Goal: Information Seeking & Learning: Learn about a topic

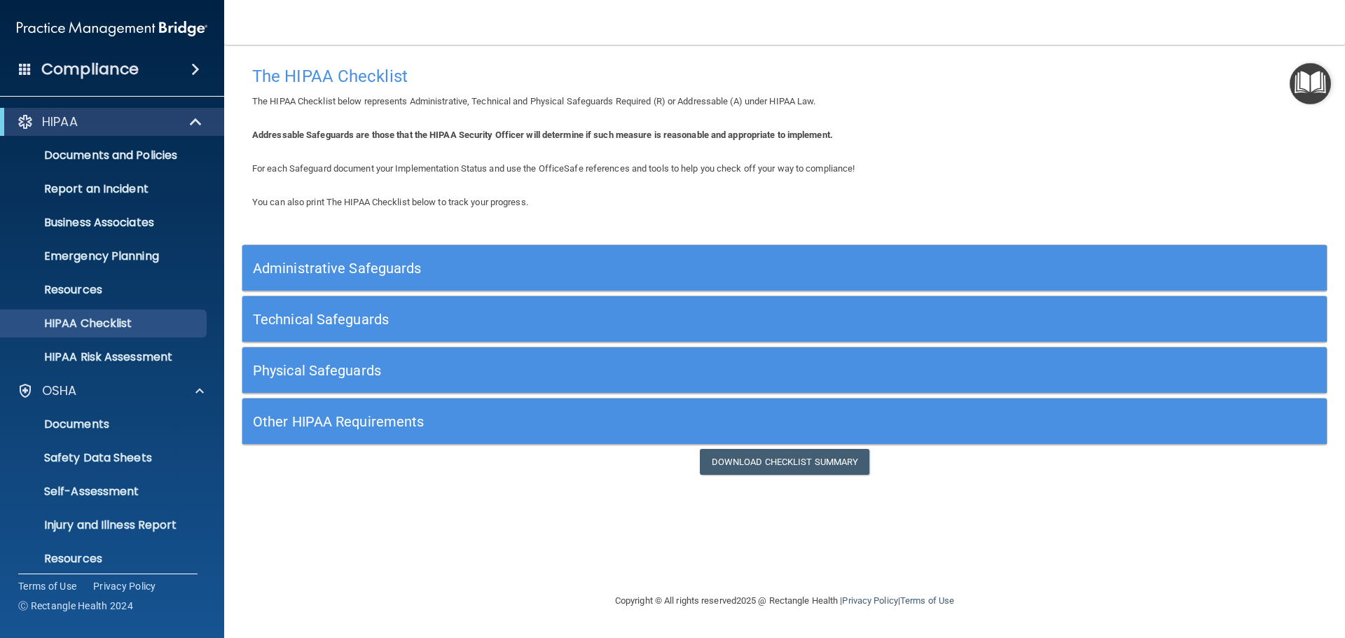
scroll to position [193, 0]
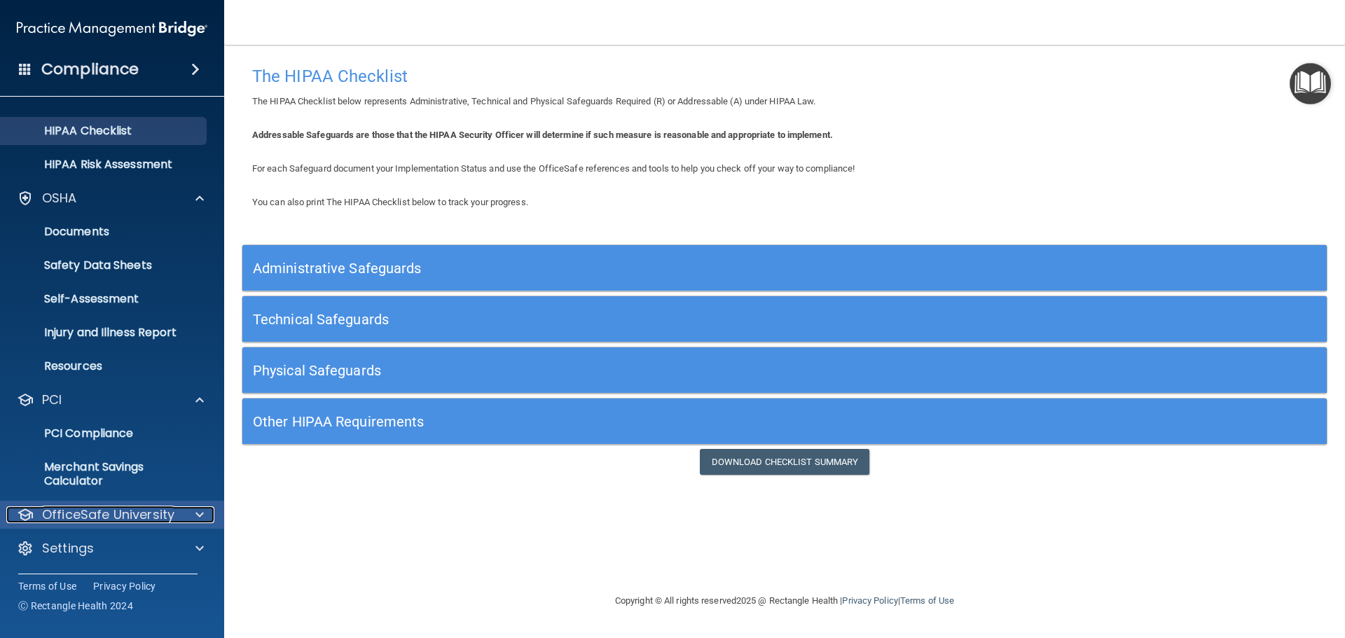
click at [87, 518] on p "OfficeSafe University" at bounding box center [108, 514] width 132 height 17
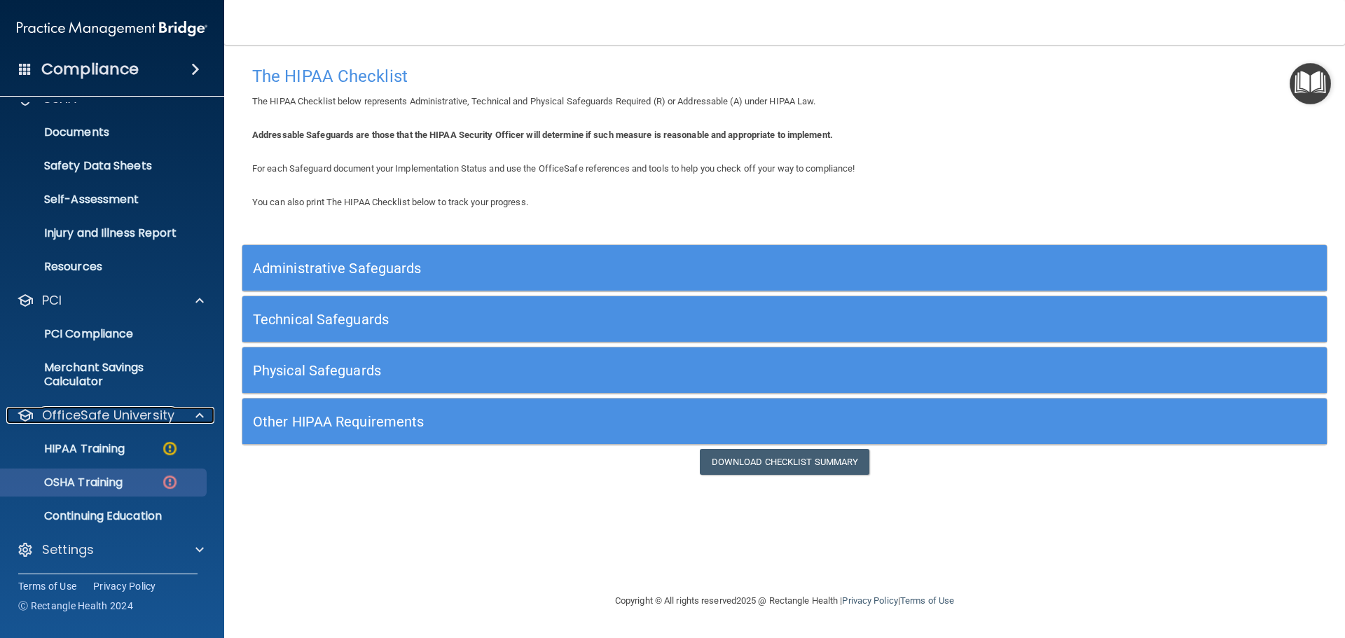
scroll to position [293, 0]
click at [92, 454] on p "HIPAA Training" at bounding box center [67, 447] width 116 height 14
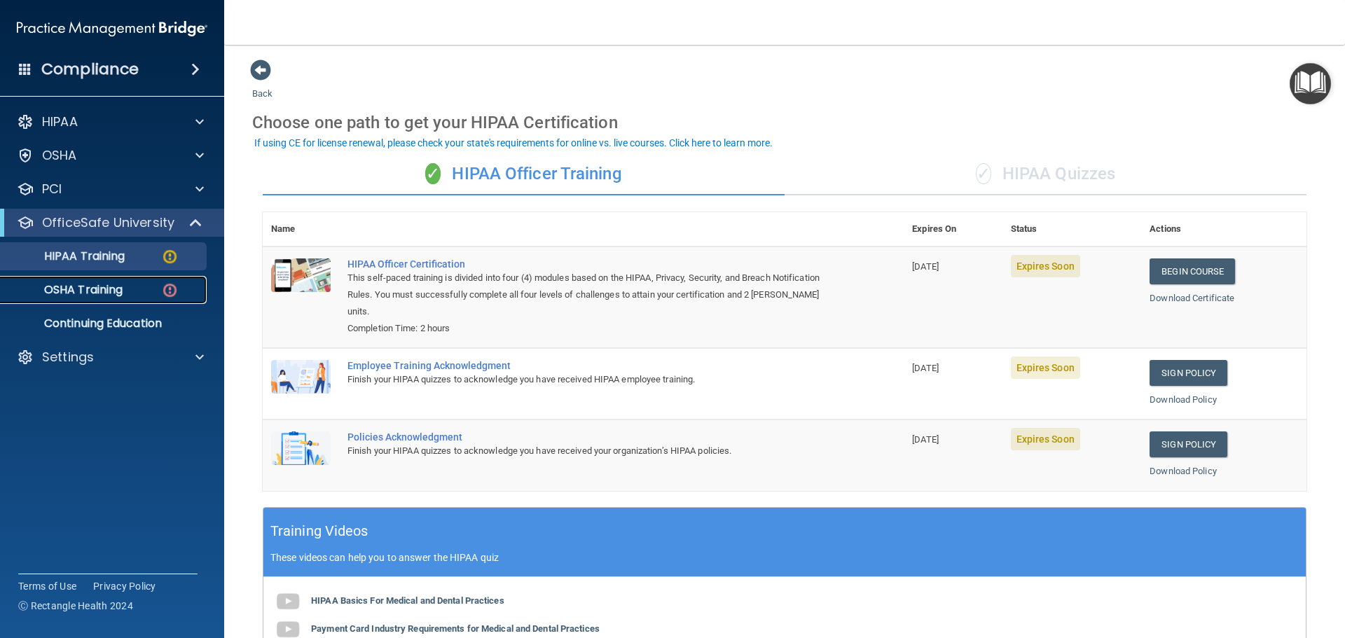
click at [120, 289] on p "OSHA Training" at bounding box center [65, 290] width 113 height 14
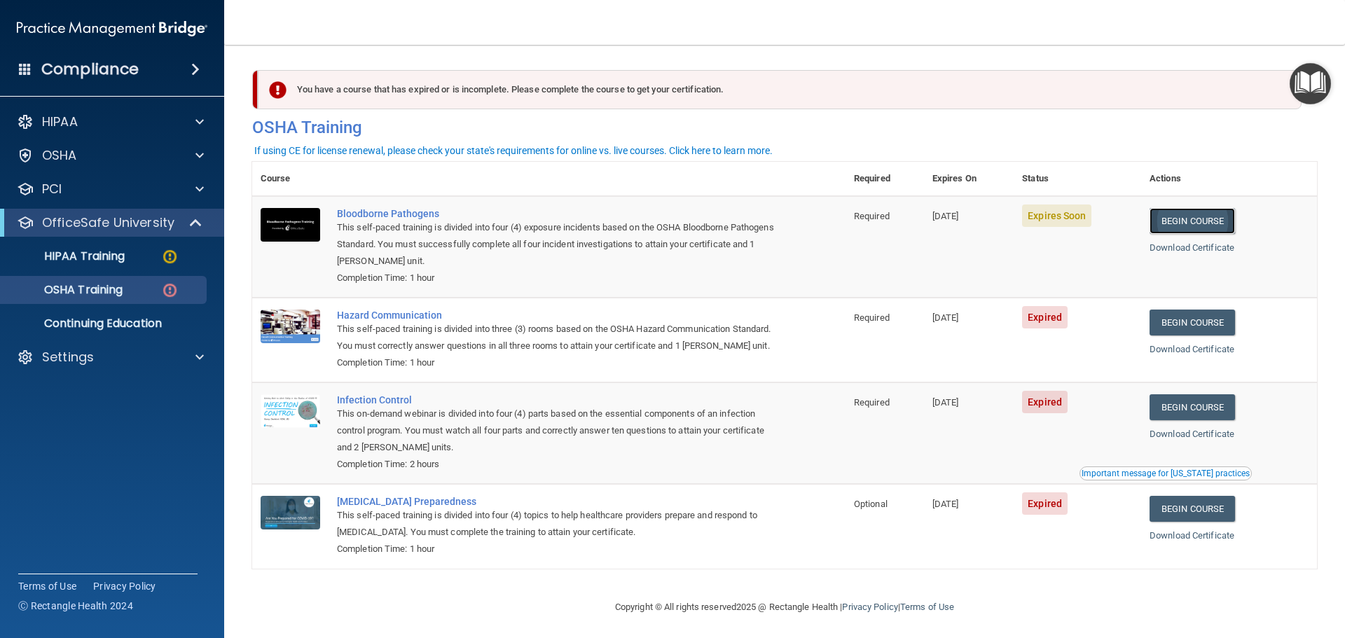
click at [1208, 223] on link "Begin Course" at bounding box center [1191, 221] width 85 height 26
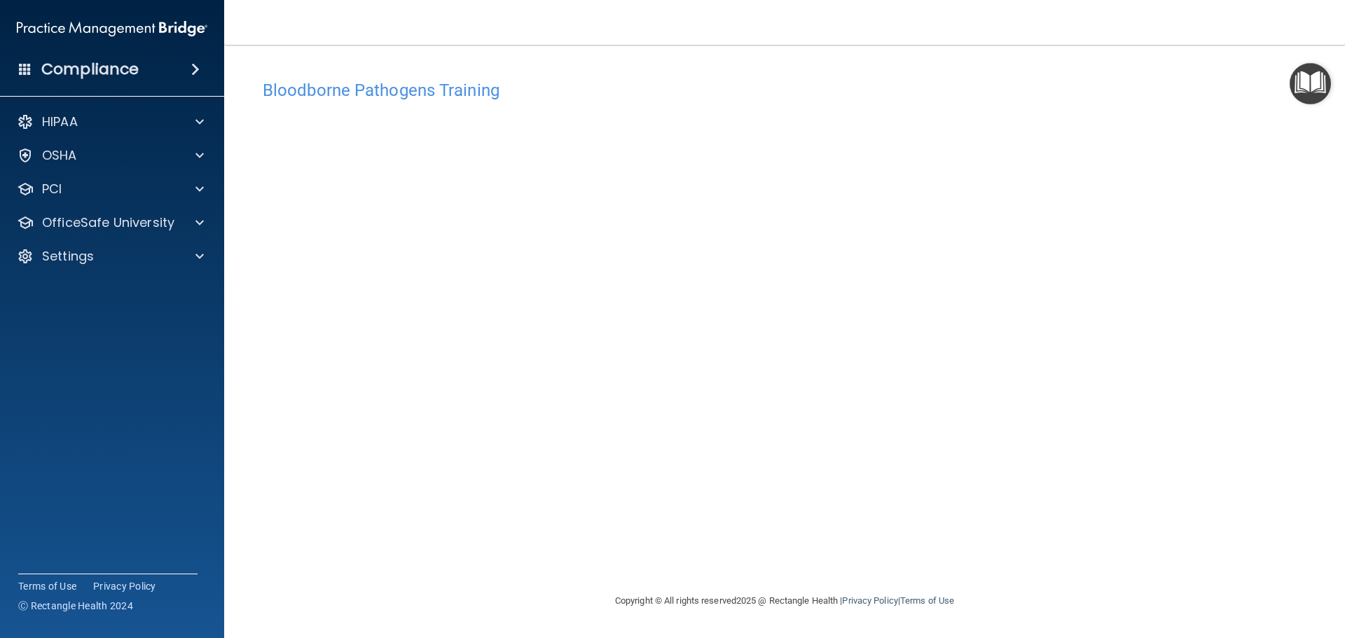
click at [1286, 61] on div "Bloodborne Pathogens Training This course doesn’t expire until 10/21/2025. Are …" at bounding box center [784, 319] width 1064 height 520
click at [1327, 79] on img "Open Resource Center" at bounding box center [1309, 83] width 41 height 41
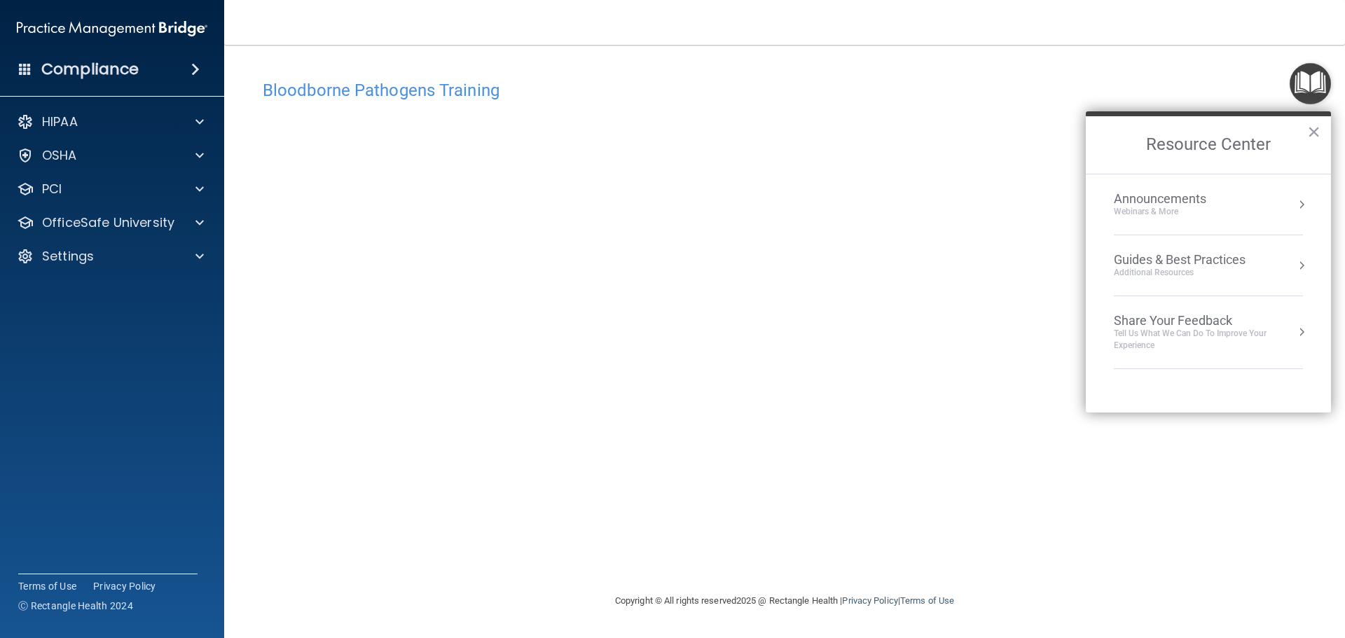
click at [1317, 79] on img "Open Resource Center" at bounding box center [1309, 83] width 41 height 41
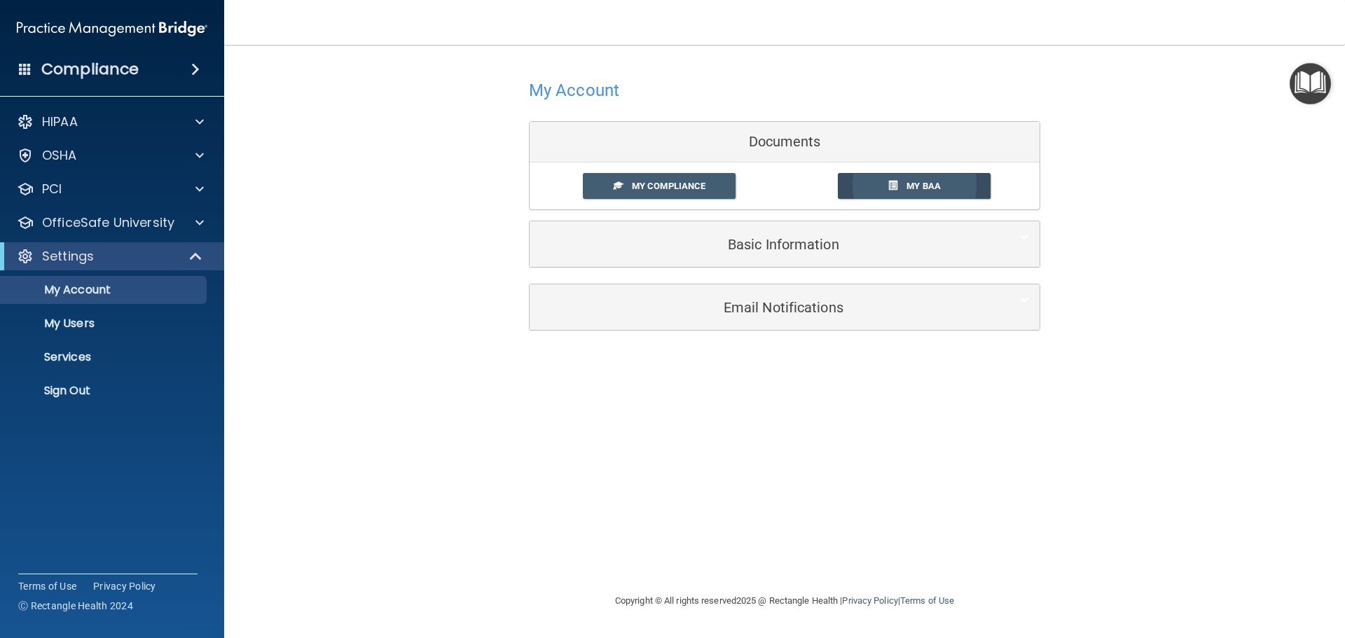
click at [943, 181] on link "My BAA" at bounding box center [914, 186] width 153 height 26
click at [655, 197] on link "My Compliance" at bounding box center [659, 186] width 153 height 26
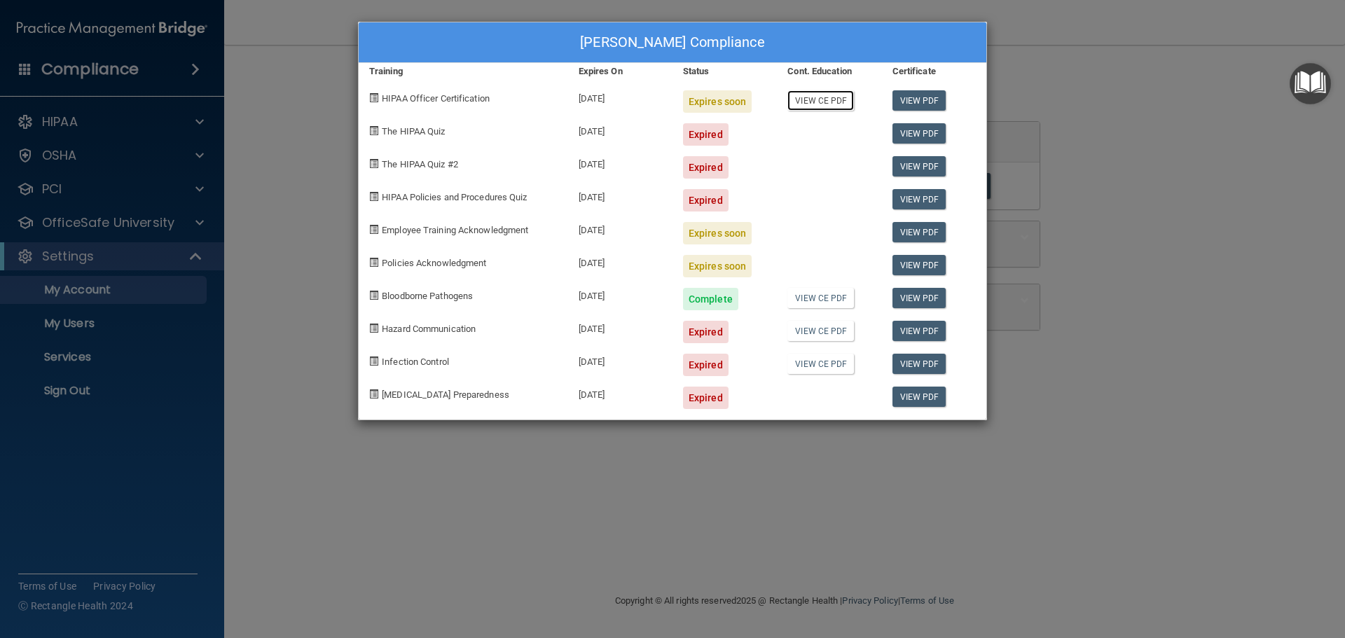
click at [807, 102] on link "View CE PDF" at bounding box center [820, 100] width 67 height 20
click at [1085, 113] on div "Mark Engel's Compliance Training Expires On Status Cont. Education Certificate …" at bounding box center [672, 319] width 1345 height 638
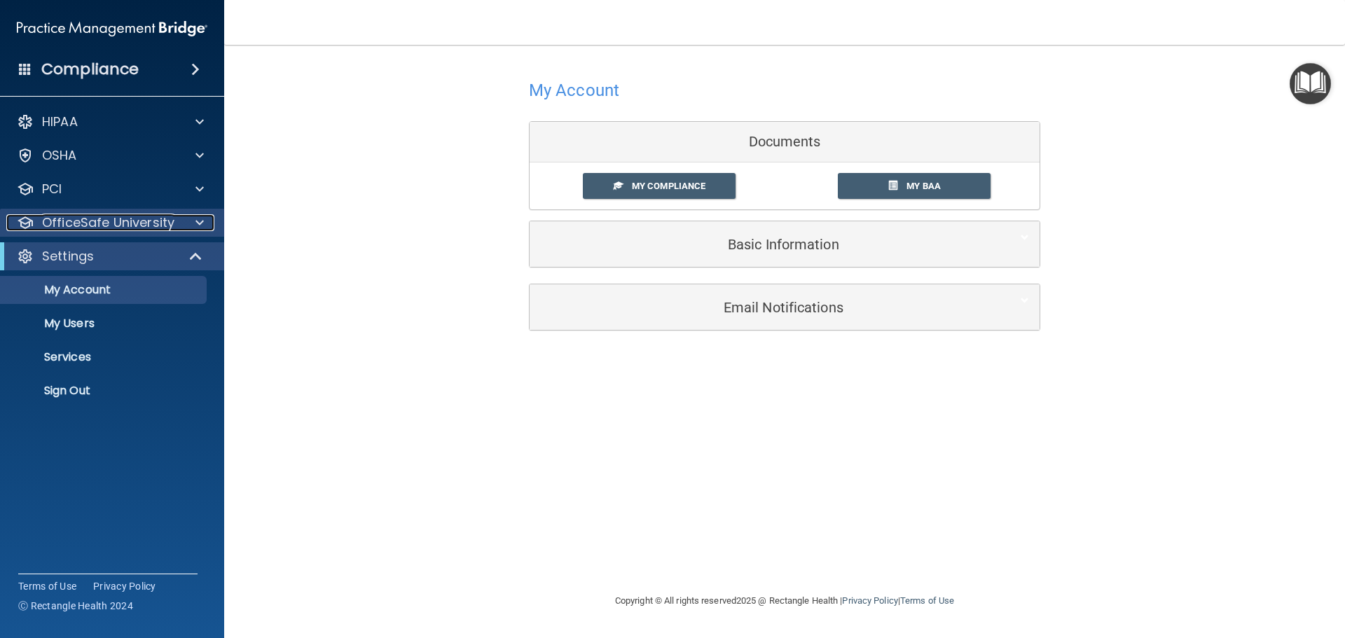
click at [132, 227] on p "OfficeSafe University" at bounding box center [108, 222] width 132 height 17
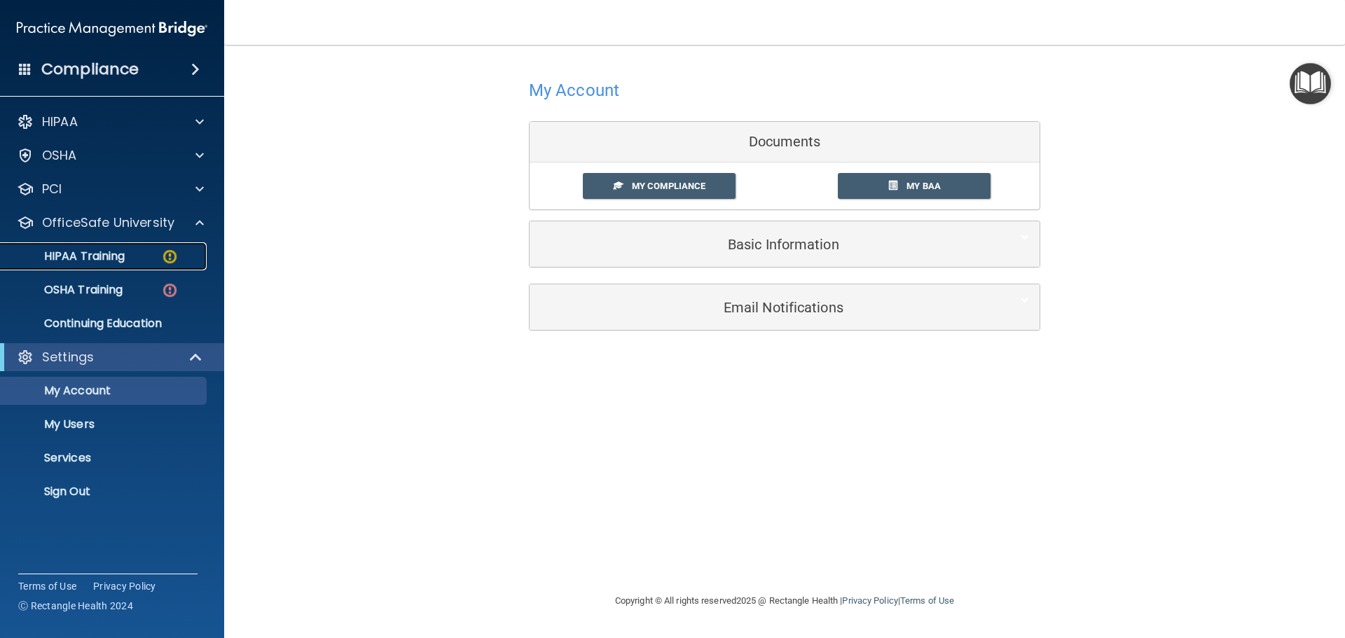
click at [102, 252] on p "HIPAA Training" at bounding box center [67, 256] width 116 height 14
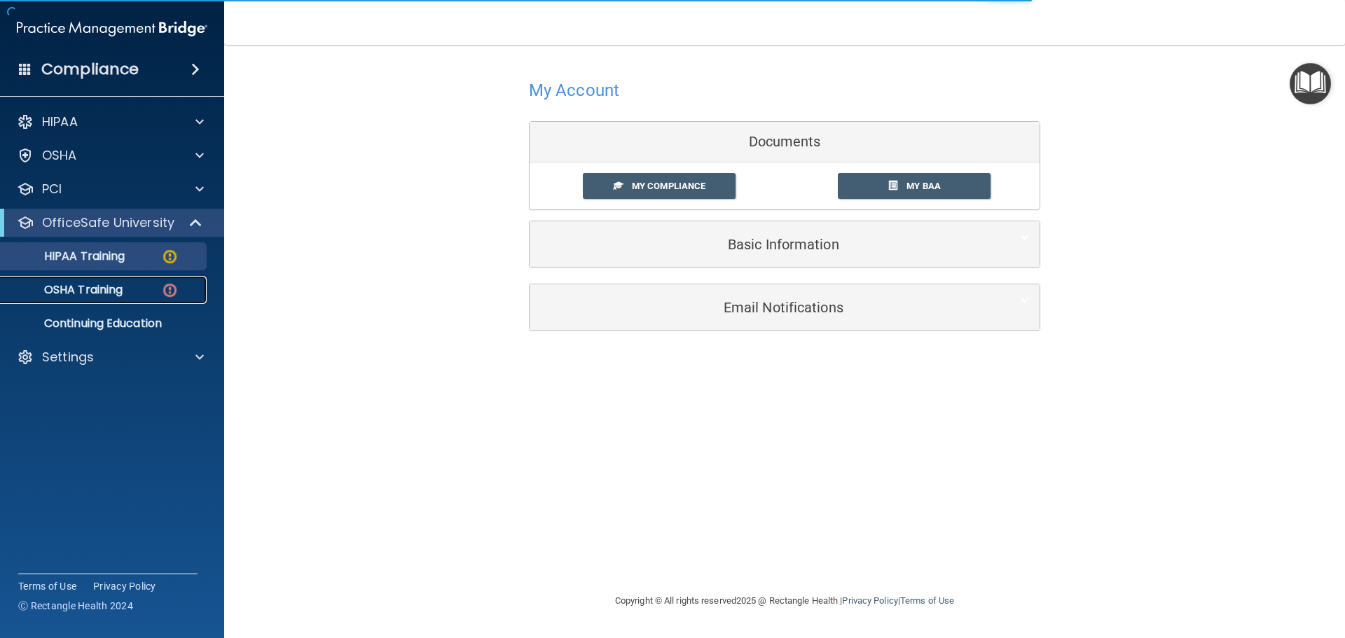
click at [92, 277] on link "OSHA Training" at bounding box center [96, 290] width 221 height 28
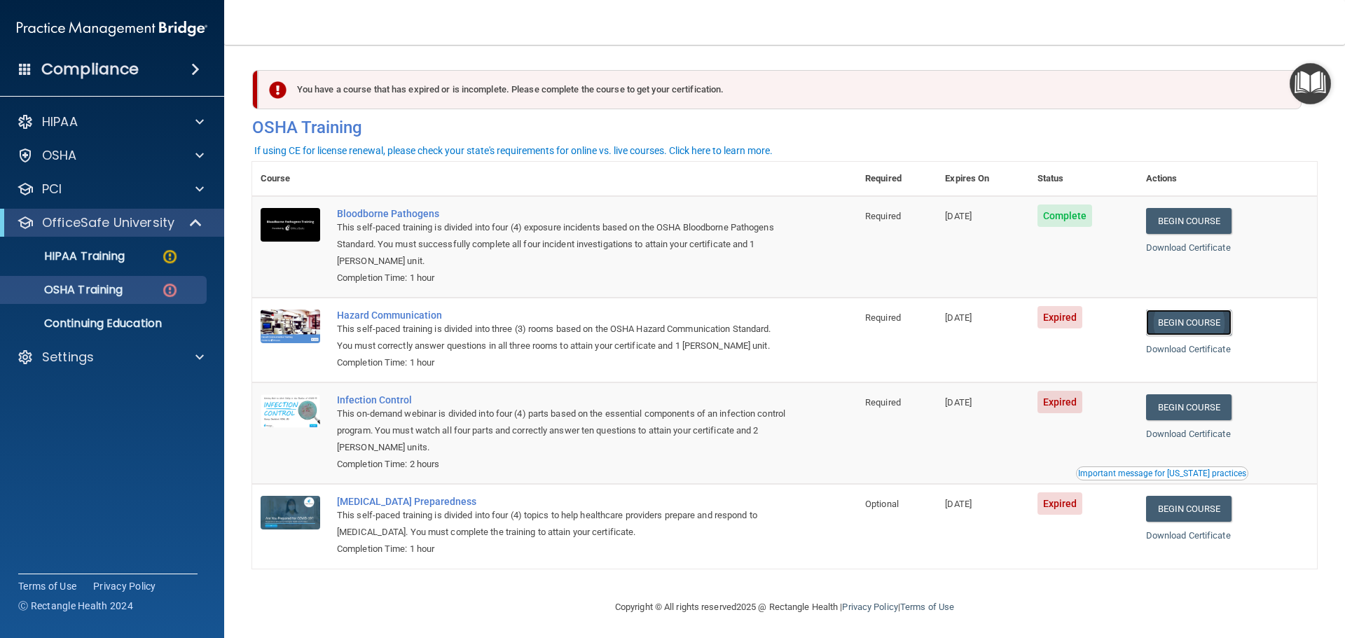
click at [1214, 328] on link "Begin Course" at bounding box center [1188, 323] width 85 height 26
